Goal: Navigation & Orientation: Find specific page/section

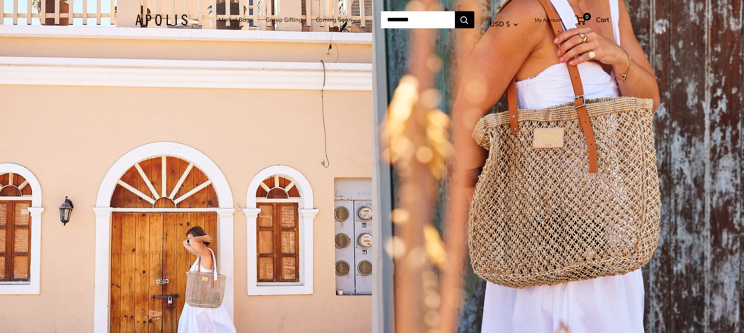
click at [236, 18] on link "Market Bags" at bounding box center [235, 19] width 34 height 11
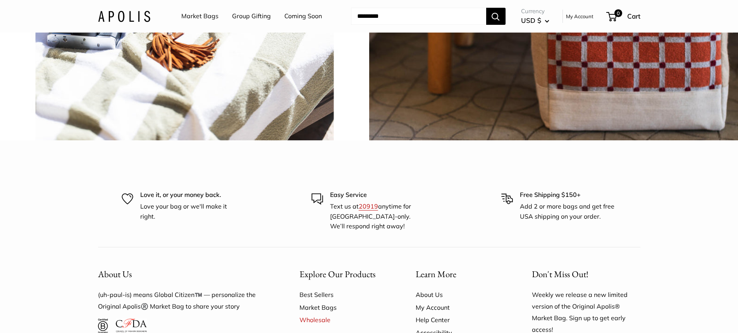
scroll to position [2026, 0]
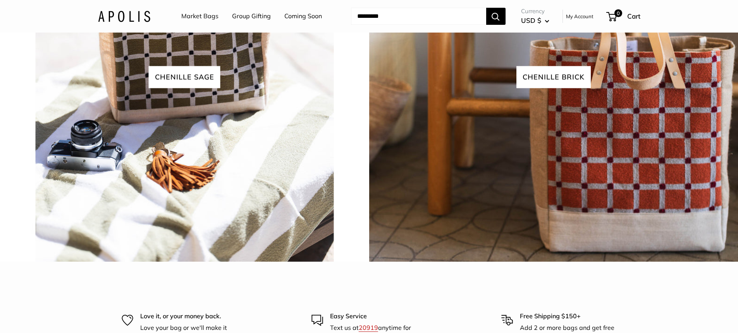
click at [199, 14] on link "Market Bags" at bounding box center [199, 16] width 37 height 12
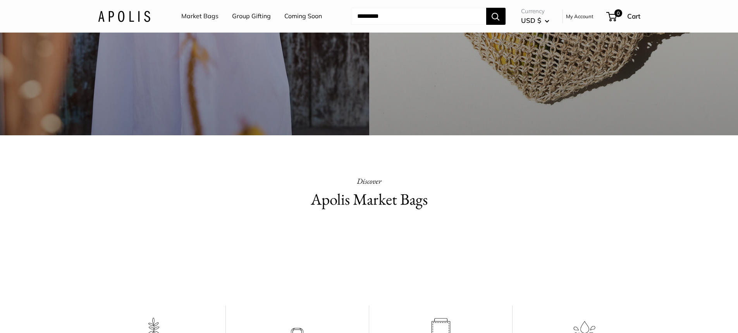
scroll to position [465, 0]
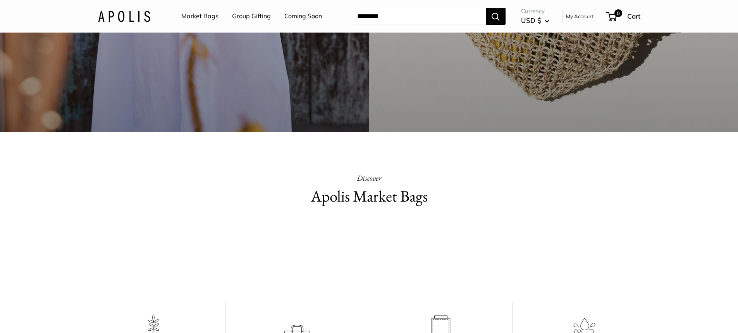
click at [237, 13] on link "Group Gifting" at bounding box center [251, 16] width 39 height 12
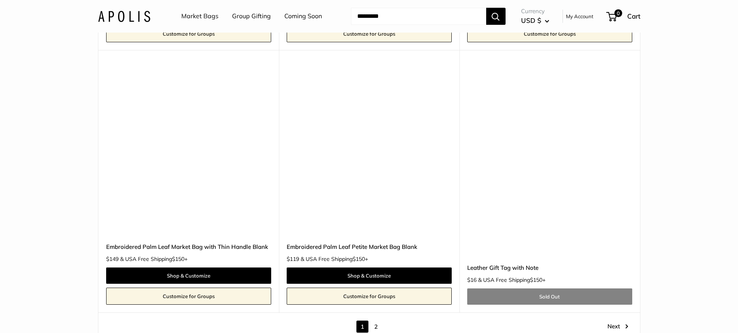
scroll to position [4532, 0]
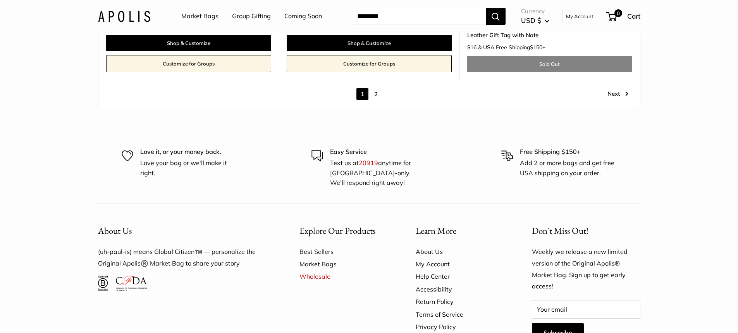
click at [376, 93] on link "2" at bounding box center [376, 94] width 12 height 12
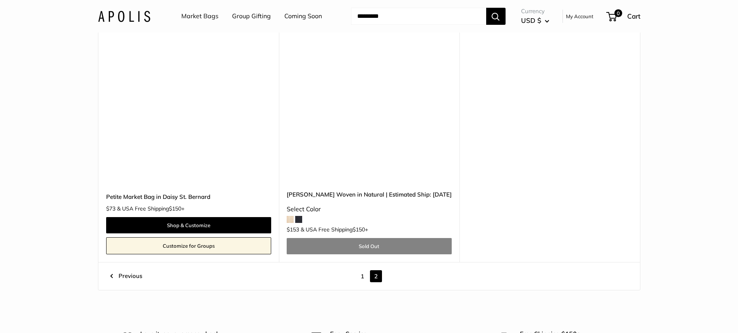
scroll to position [2887, 0]
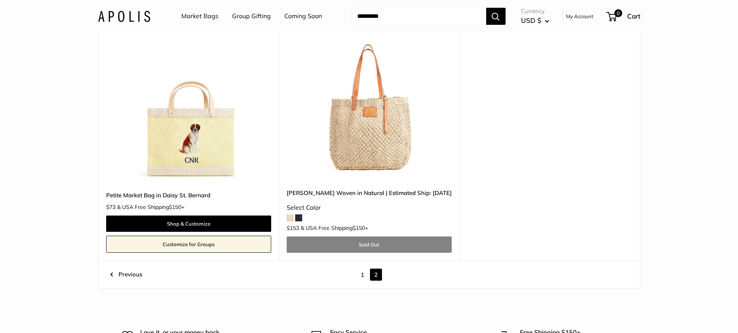
click at [363, 268] on link "1" at bounding box center [362, 274] width 12 height 12
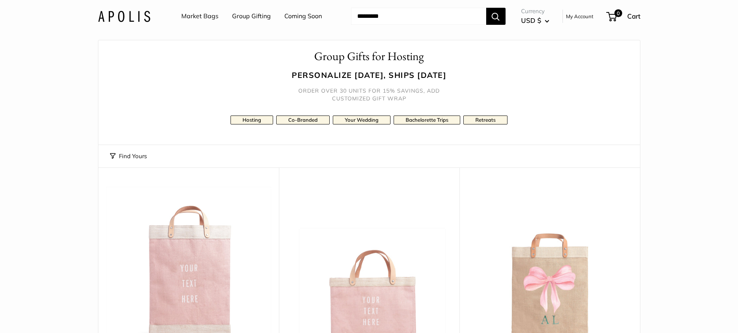
scroll to position [21, 0]
